Goal: Task Accomplishment & Management: Manage account settings

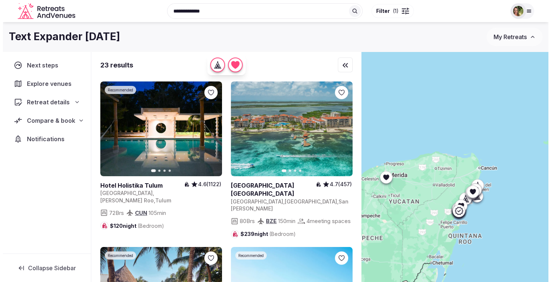
scroll to position [1070, 0]
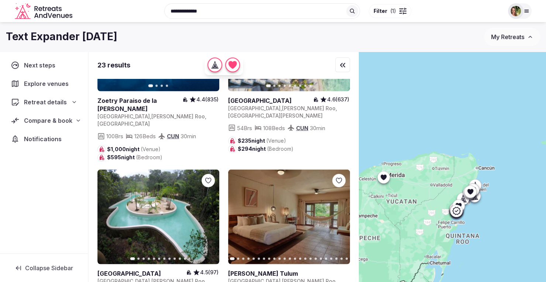
click at [508, 34] on span "My Retreats" at bounding box center [507, 36] width 33 height 7
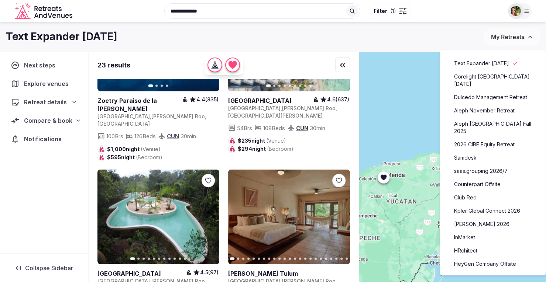
click at [462, 205] on link "Kpler Global Connect 2026" at bounding box center [492, 211] width 91 height 12
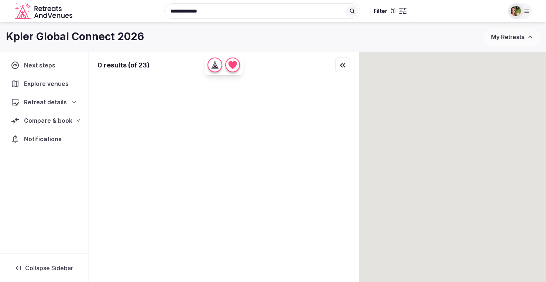
click at [462, 203] on div at bounding box center [452, 180] width 187 height 256
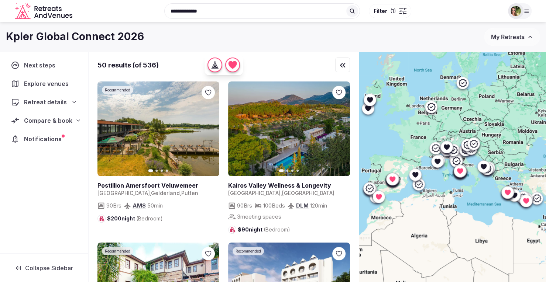
click at [44, 120] on span "Compare & book" at bounding box center [48, 120] width 48 height 9
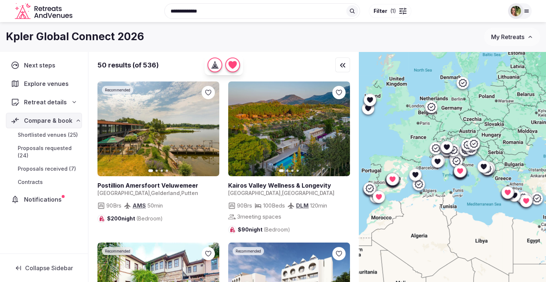
click at [34, 168] on span "Proposals received (7)" at bounding box center [47, 168] width 58 height 7
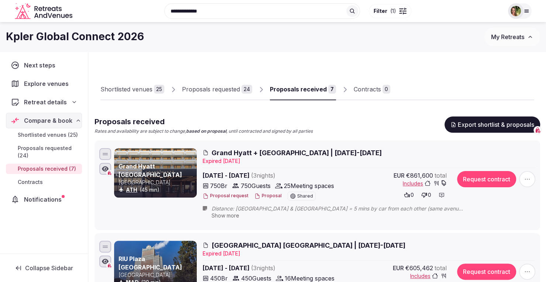
click at [265, 195] on button "Proposal" at bounding box center [267, 196] width 27 height 6
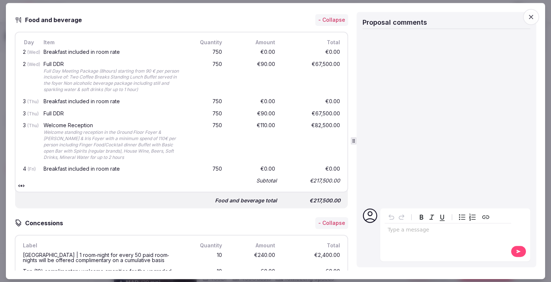
scroll to position [776, 0]
